Goal: Find contact information: Find contact information

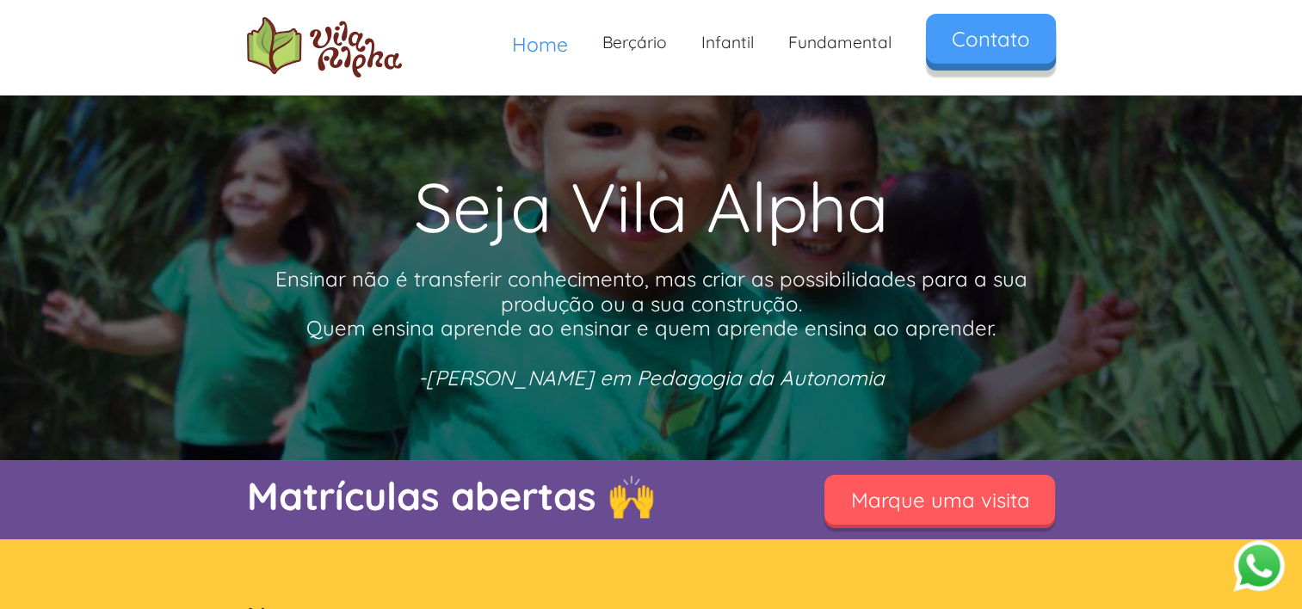
click at [984, 45] on link "Contato" at bounding box center [991, 39] width 130 height 50
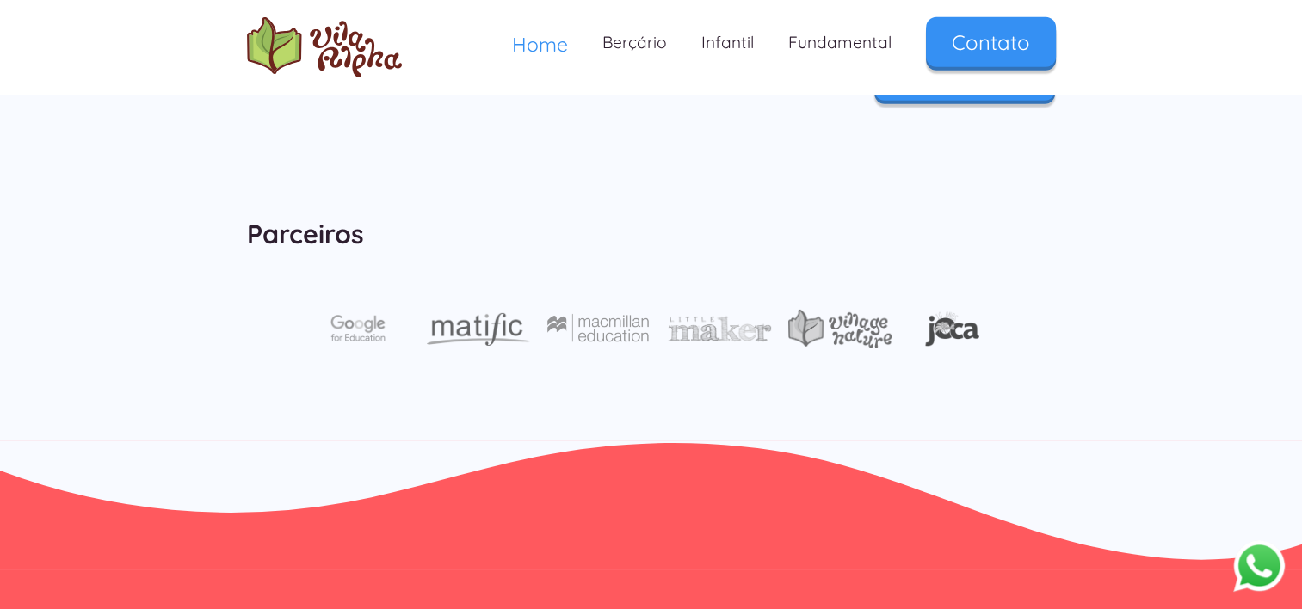
scroll to position [5847, 0]
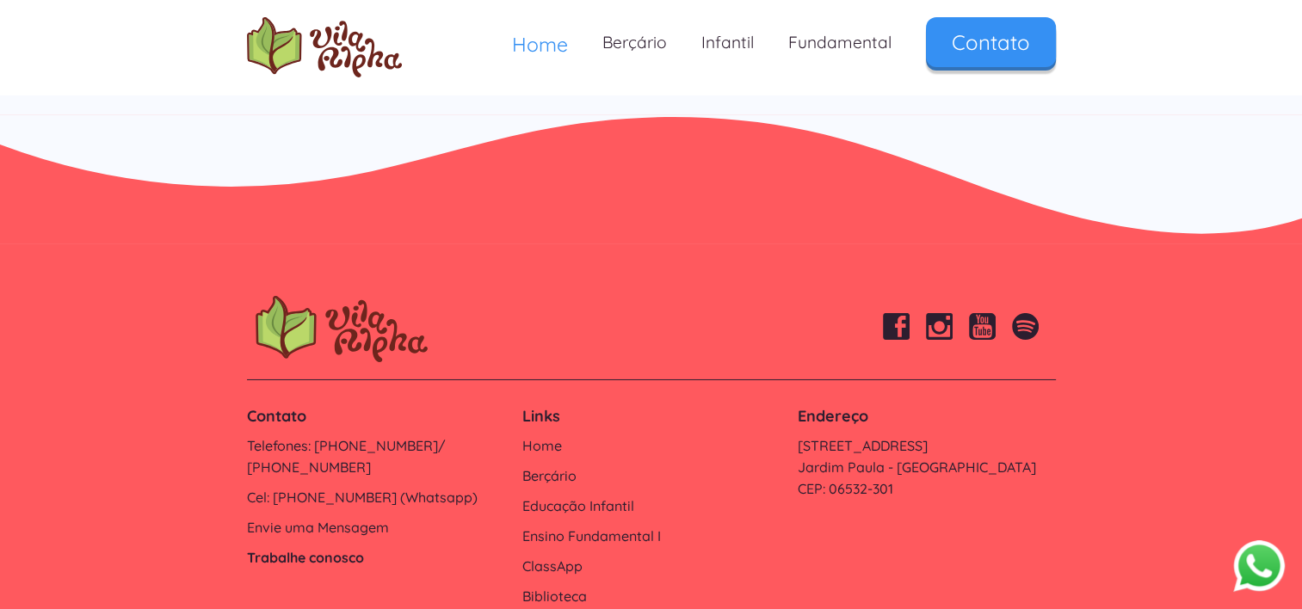
click at [338, 547] on link "Trabalhe conosco" at bounding box center [376, 558] width 258 height 22
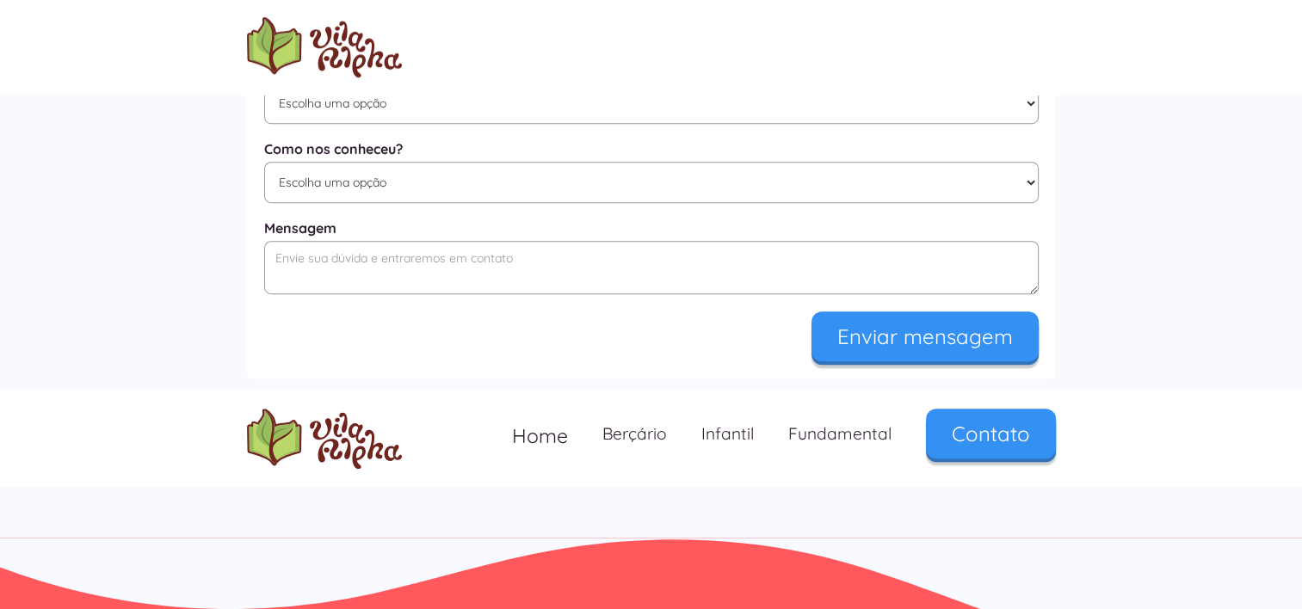
scroll to position [1111, 0]
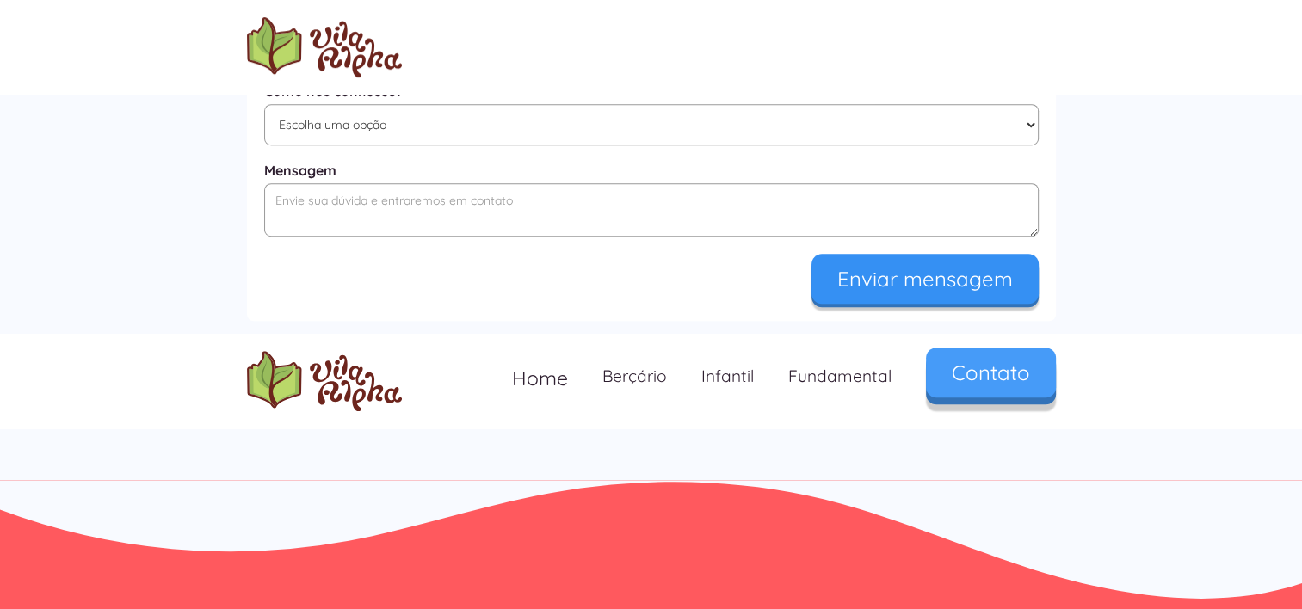
click at [967, 382] on link "Contato" at bounding box center [991, 373] width 130 height 50
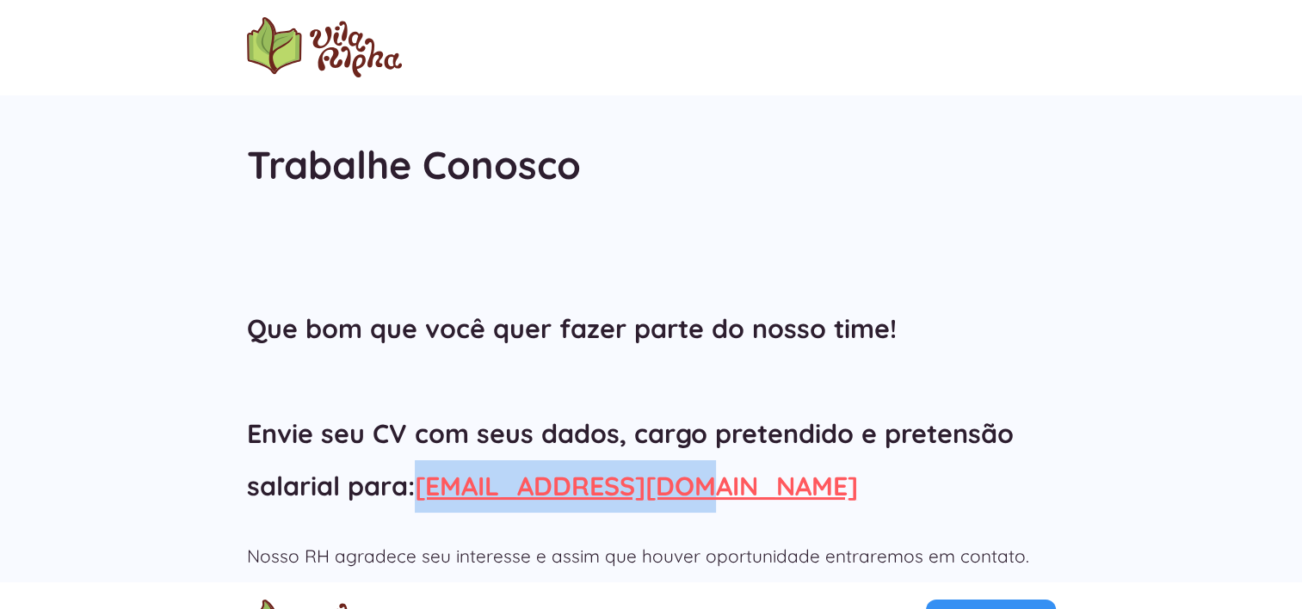
drag, startPoint x: 421, startPoint y: 491, endPoint x: 696, endPoint y: 466, distance: 276.6
click at [696, 466] on h2 "Que bom que você quer fazer parte do nosso time! Envie seu CV com seus dados, c…" at bounding box center [651, 407] width 809 height 209
copy link "rh@vilaalpha.com.br"
